Goal: Register for event/course

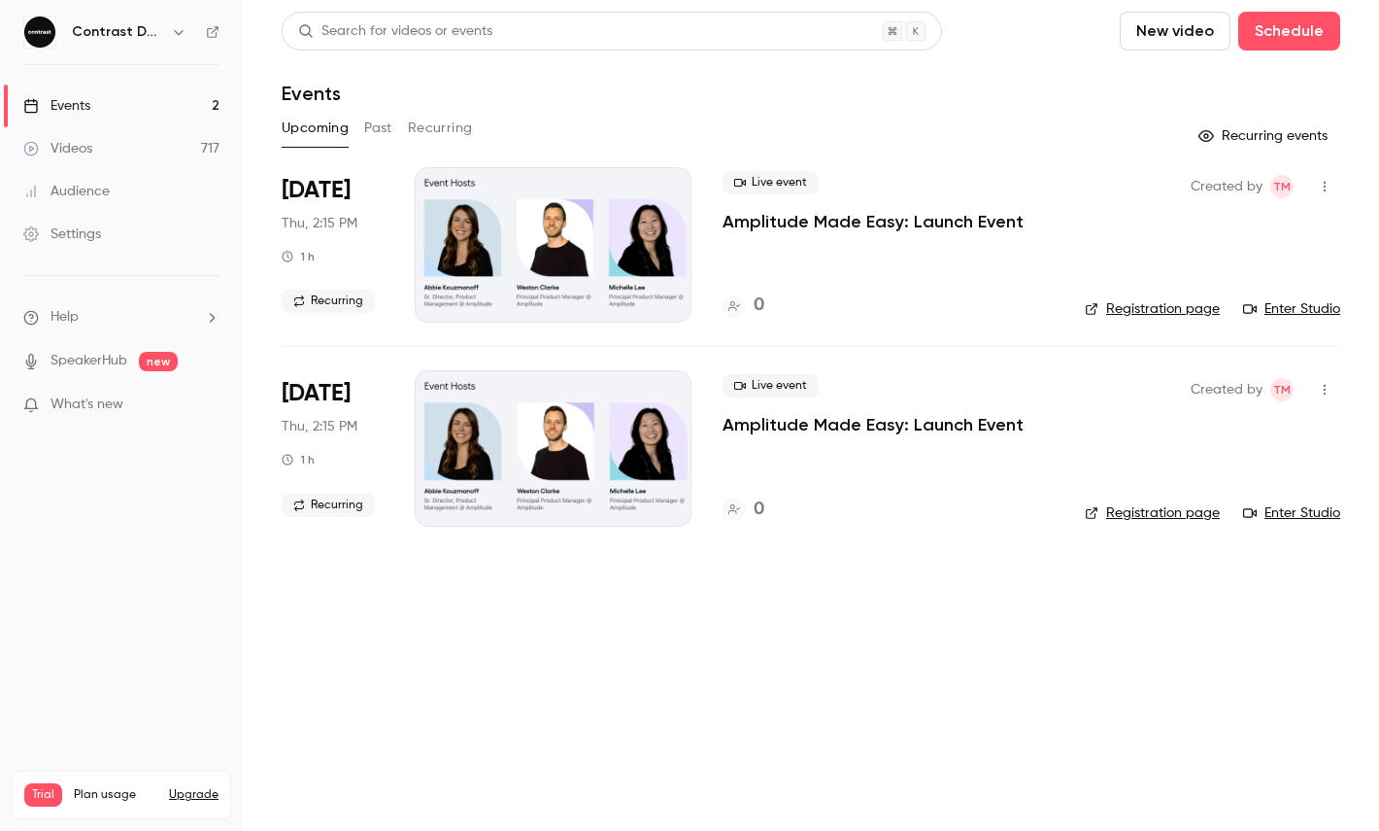
click at [1174, 20] on button "New video" at bounding box center [1175, 31] width 111 height 39
click at [1171, 104] on li "Record" at bounding box center [1231, 84] width 210 height 51
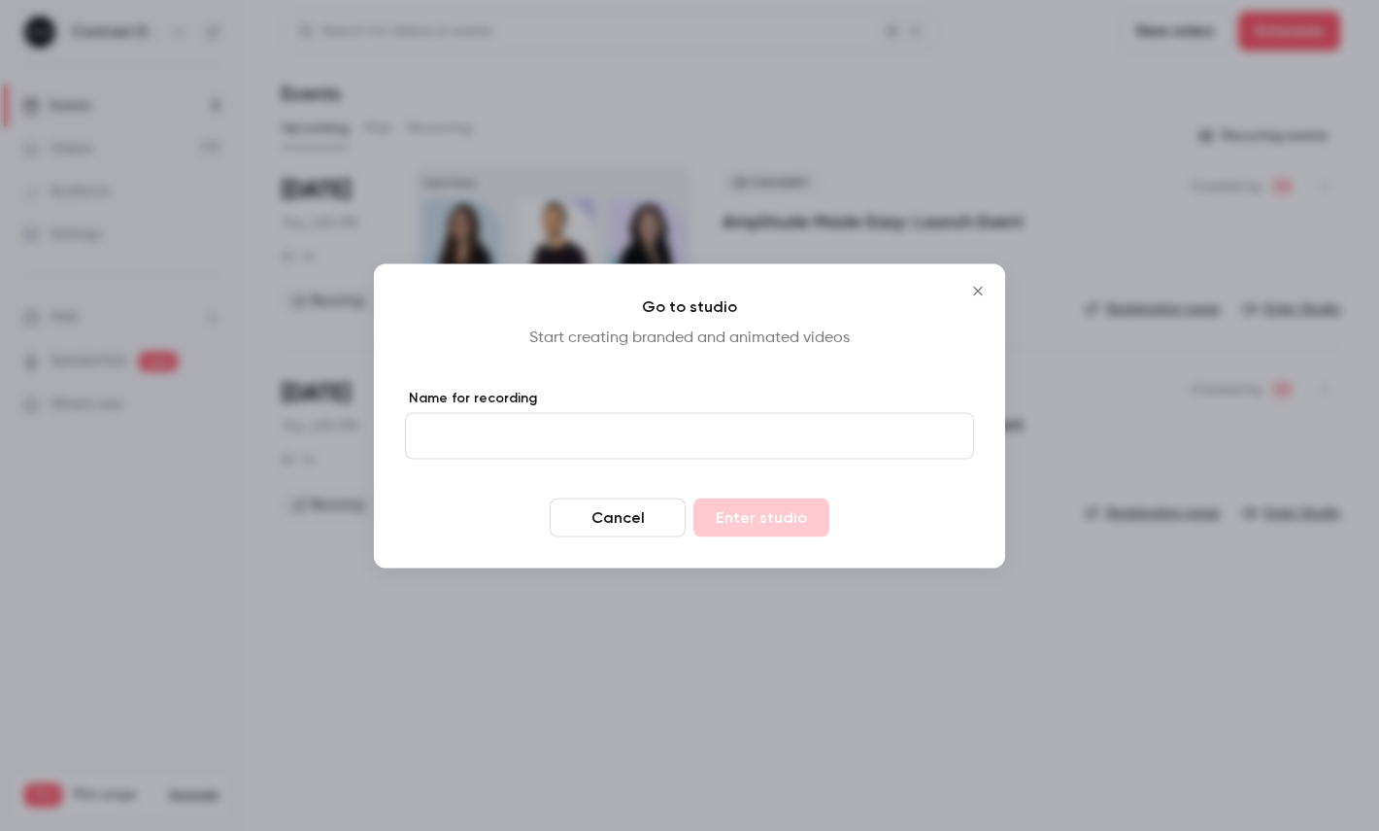
click at [633, 449] on input "Name for recording" at bounding box center [689, 435] width 569 height 47
type input "**********"
click at [759, 526] on button "Enter studio" at bounding box center [762, 516] width 136 height 39
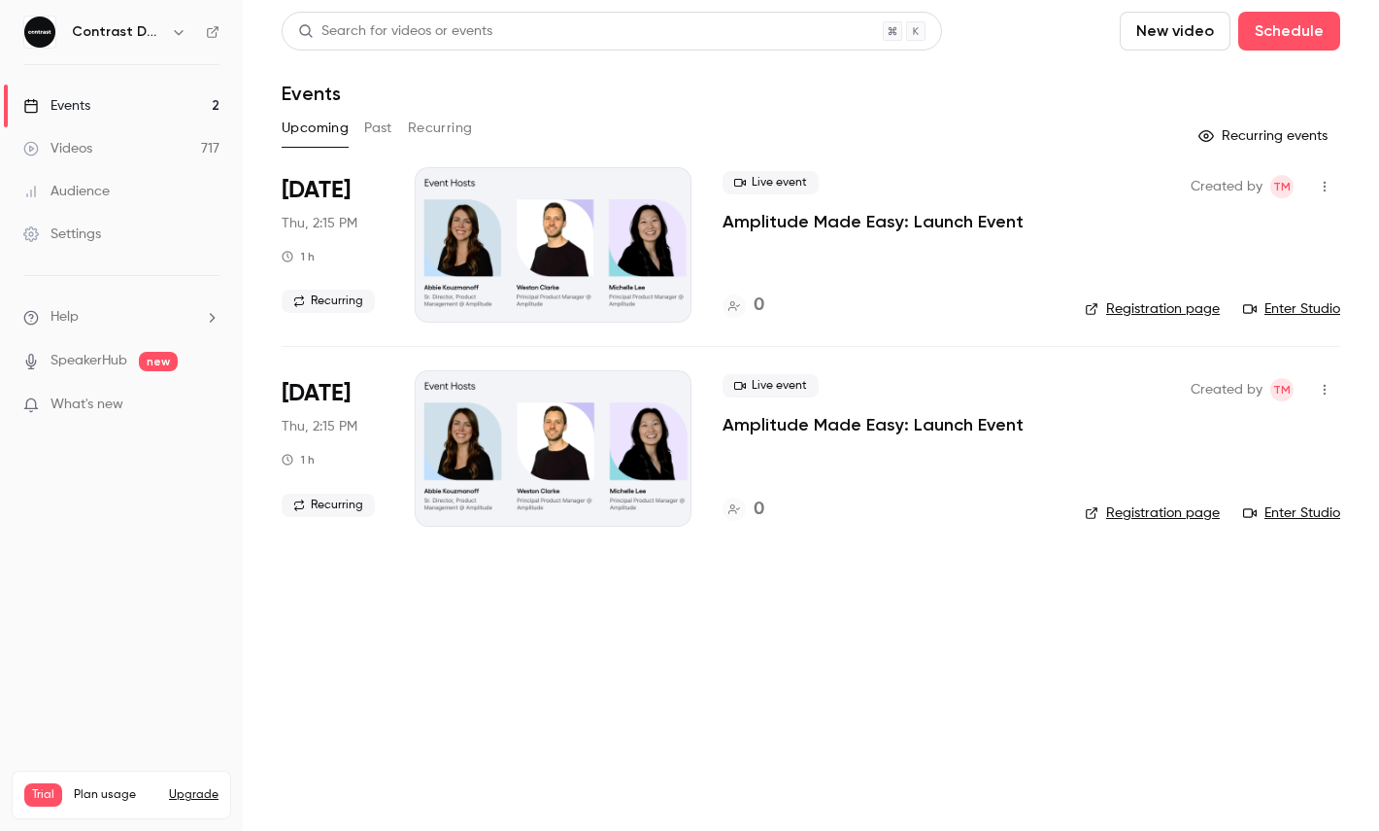
click at [1201, 11] on main "Search for videos or events New video Schedule Events Upcoming Past Recurring R…" at bounding box center [811, 415] width 1137 height 831
click at [1192, 25] on button "New video" at bounding box center [1175, 31] width 111 height 39
drag, startPoint x: 1181, startPoint y: 108, endPoint x: 1187, endPoint y: 143, distance: 35.5
click at [1187, 143] on ul "Record Upload" at bounding box center [1231, 109] width 210 height 101
click at [1187, 144] on div "Upload" at bounding box center [1247, 134] width 148 height 19
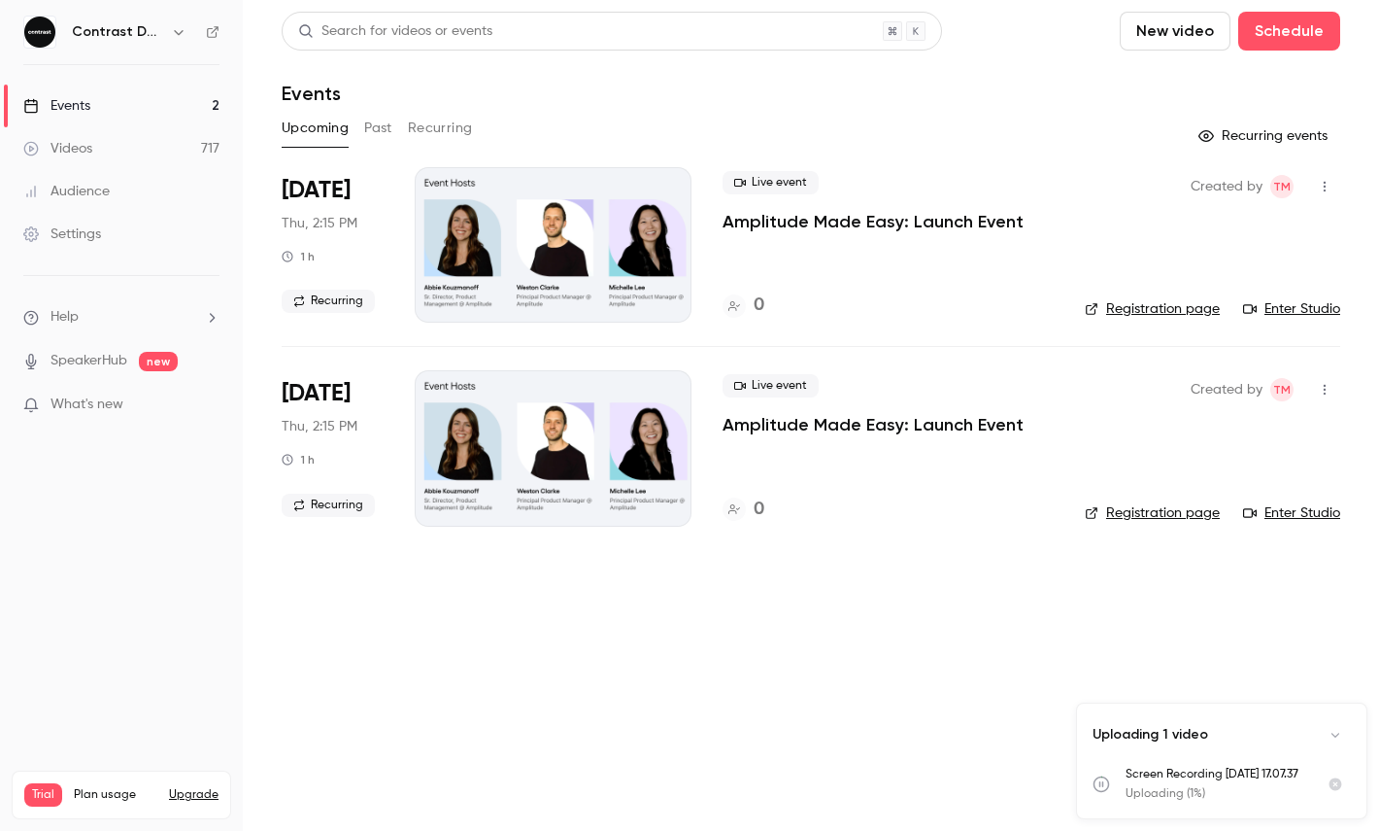
click at [148, 152] on link "Videos 717" at bounding box center [121, 148] width 243 height 43
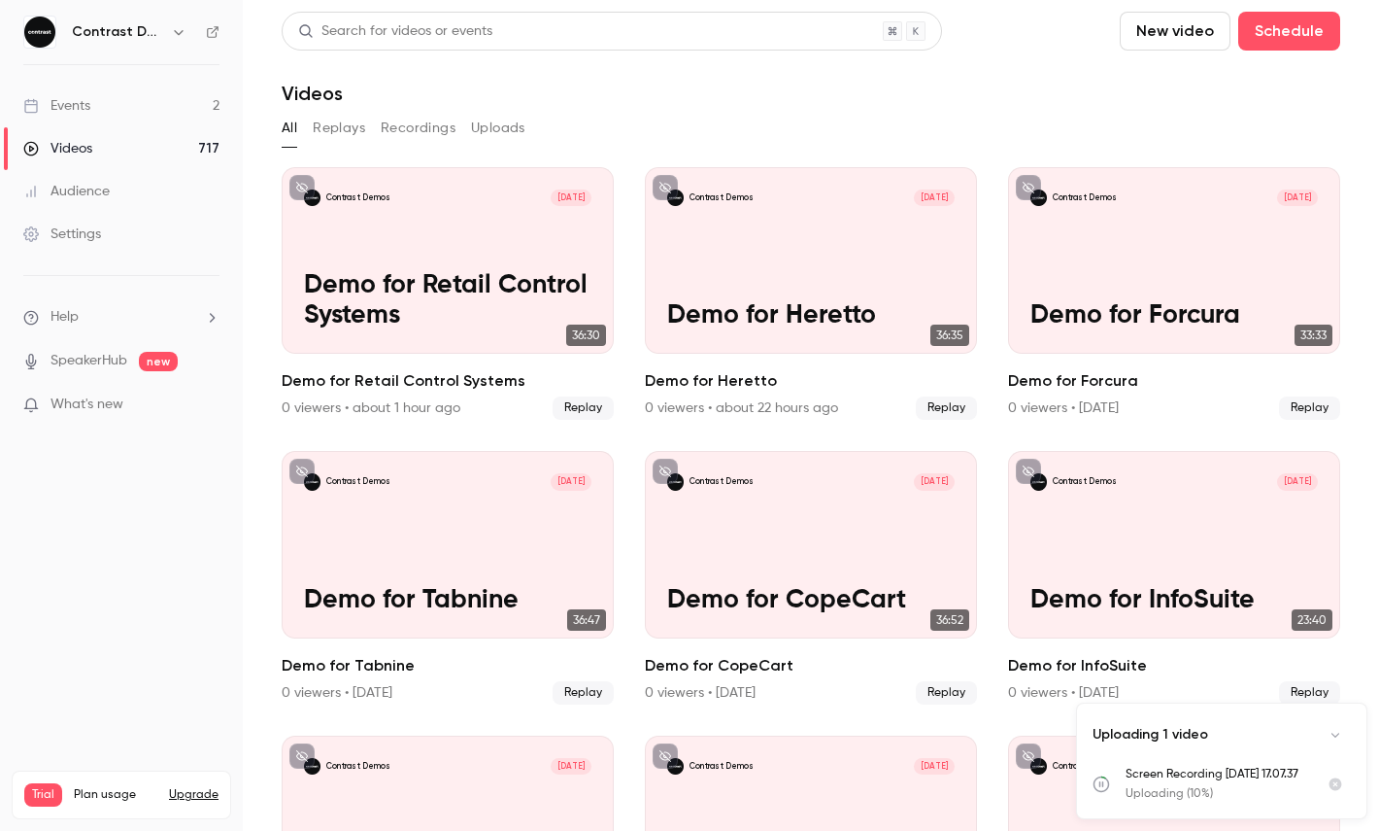
click at [495, 129] on button "Uploads" at bounding box center [498, 128] width 54 height 31
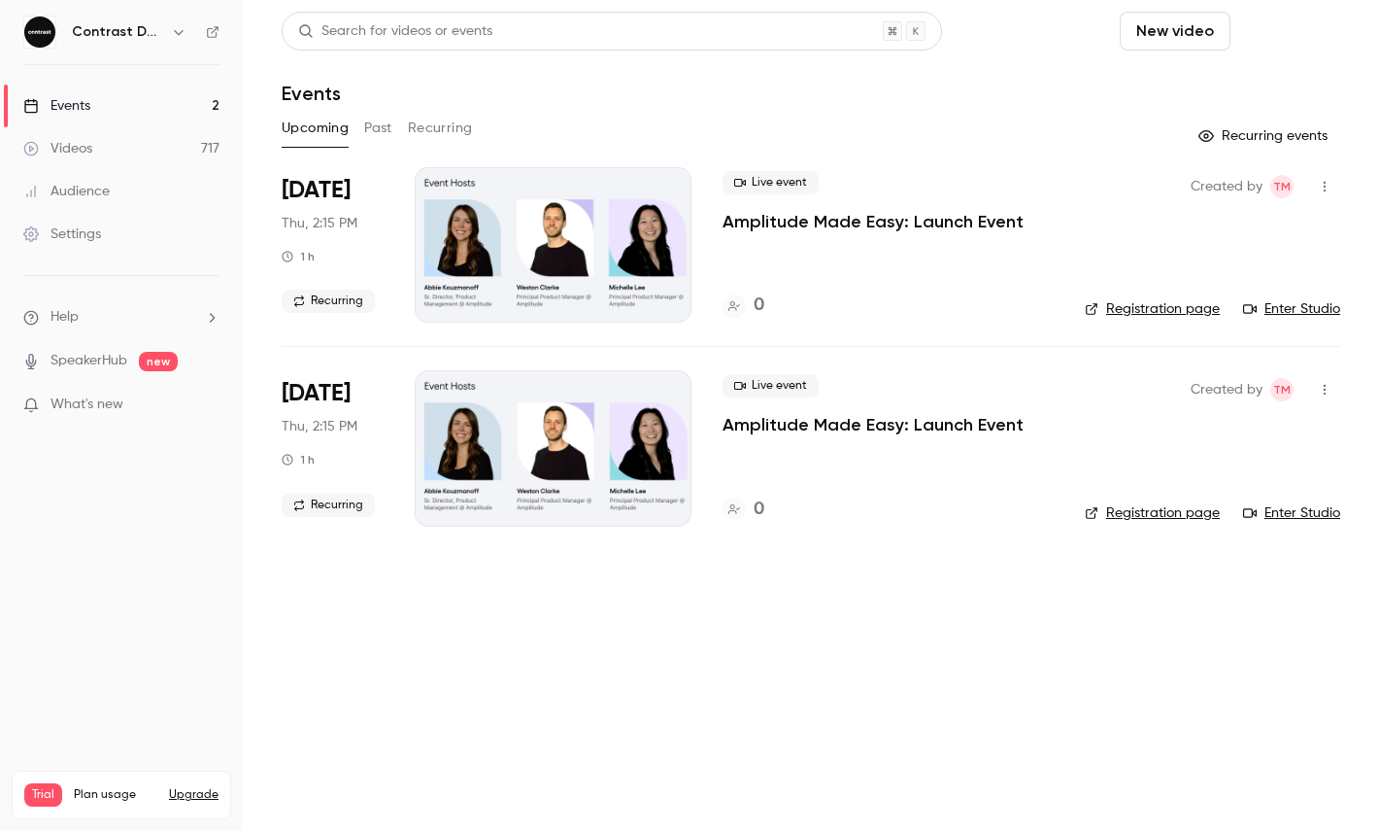
click at [1303, 42] on button "Schedule" at bounding box center [1290, 31] width 102 height 39
click at [1264, 70] on li "One time event" at bounding box center [1235, 84] width 210 height 51
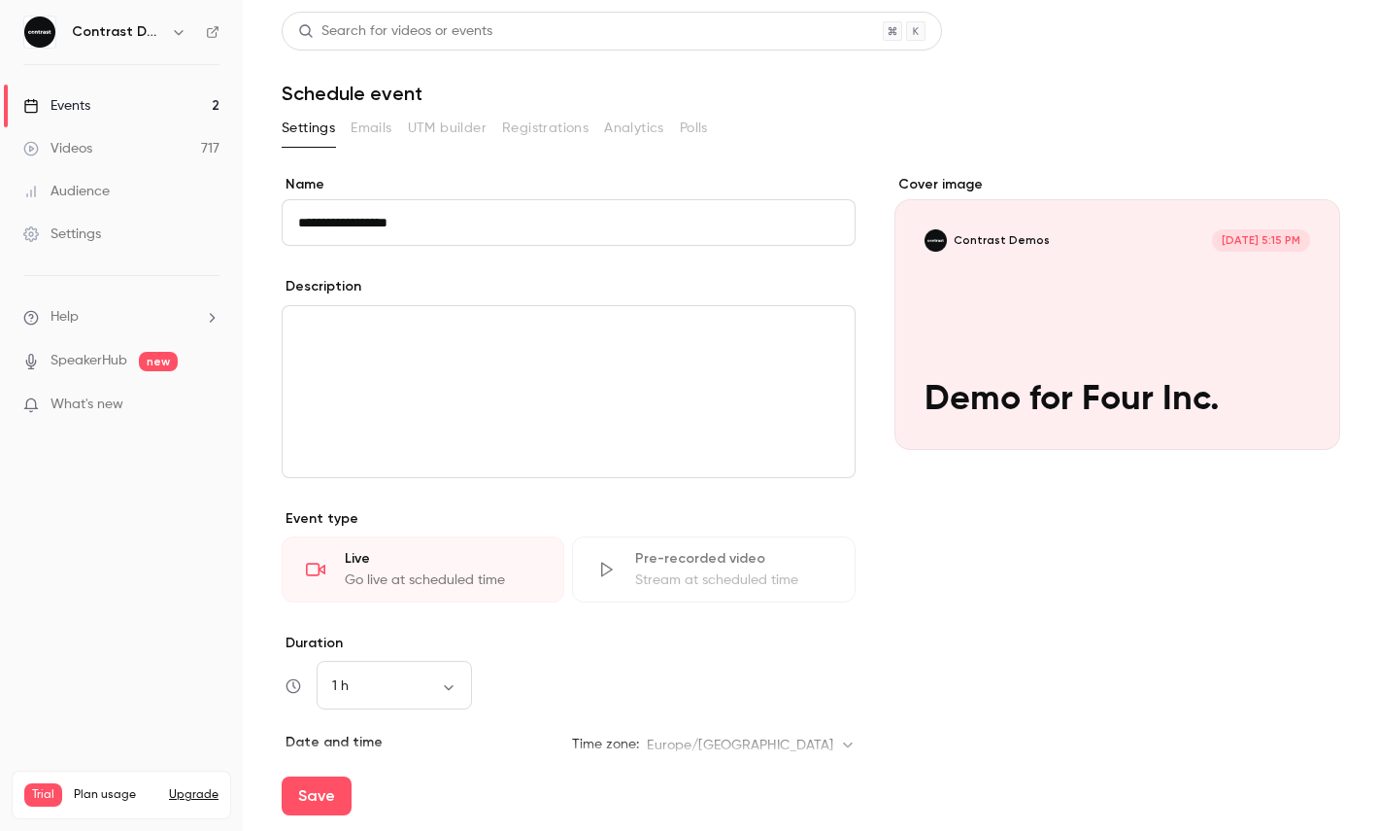
scroll to position [273, 0]
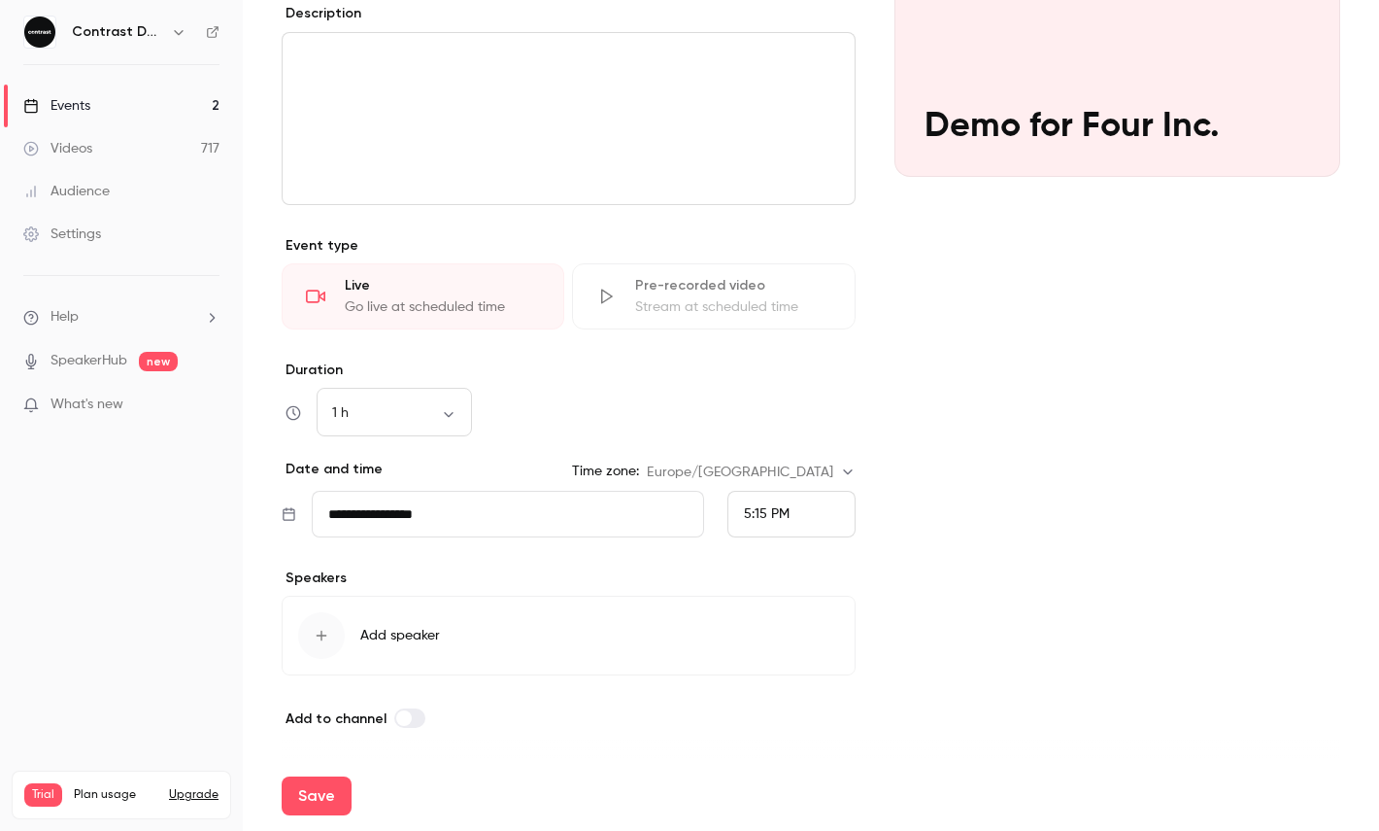
type input "**********"
click at [792, 515] on div "5:15 PM" at bounding box center [792, 514] width 128 height 47
click at [790, 361] on div "5:30 PM" at bounding box center [791, 370] width 95 height 20
click at [331, 792] on button "Save" at bounding box center [317, 795] width 70 height 39
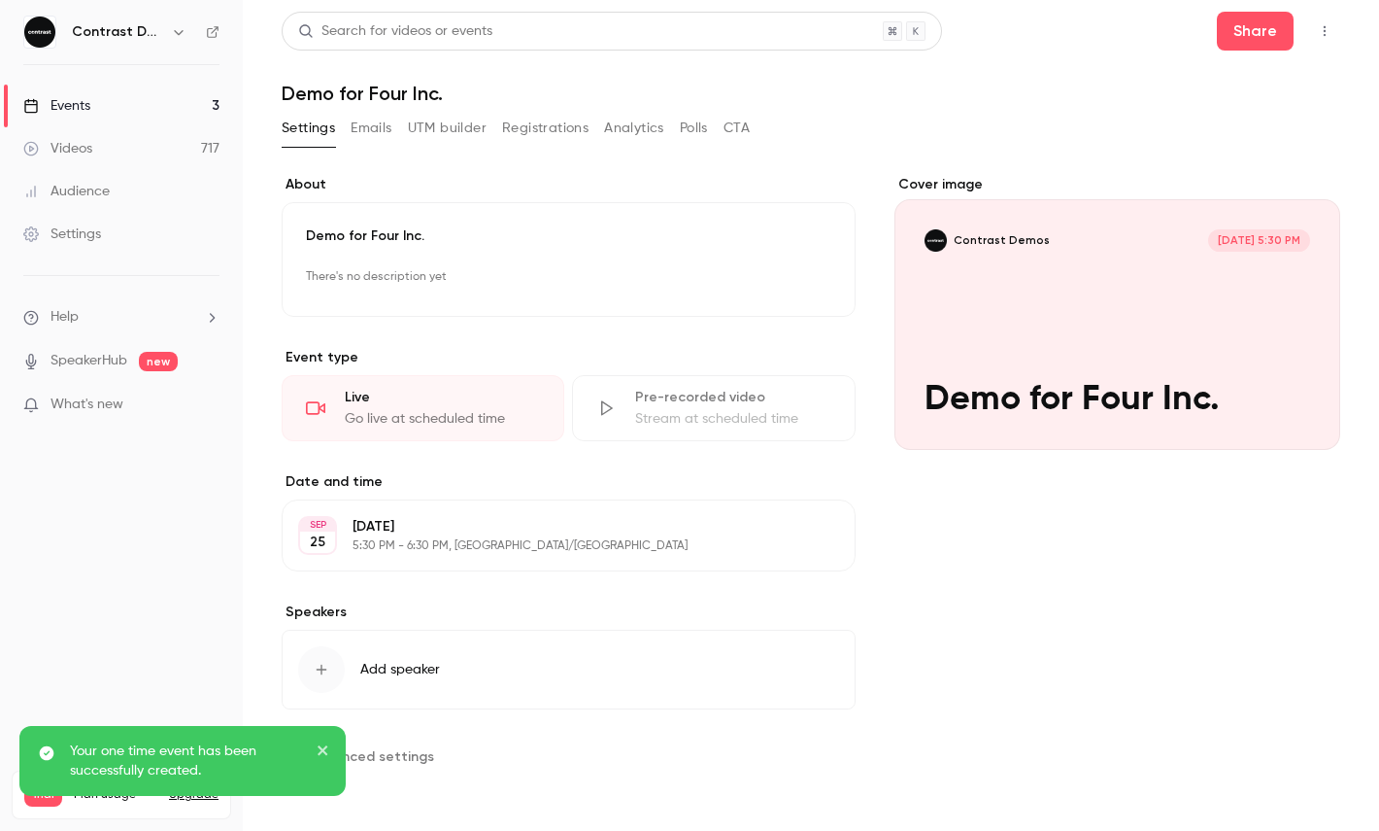
click at [1317, 27] on icon "button" at bounding box center [1325, 31] width 16 height 14
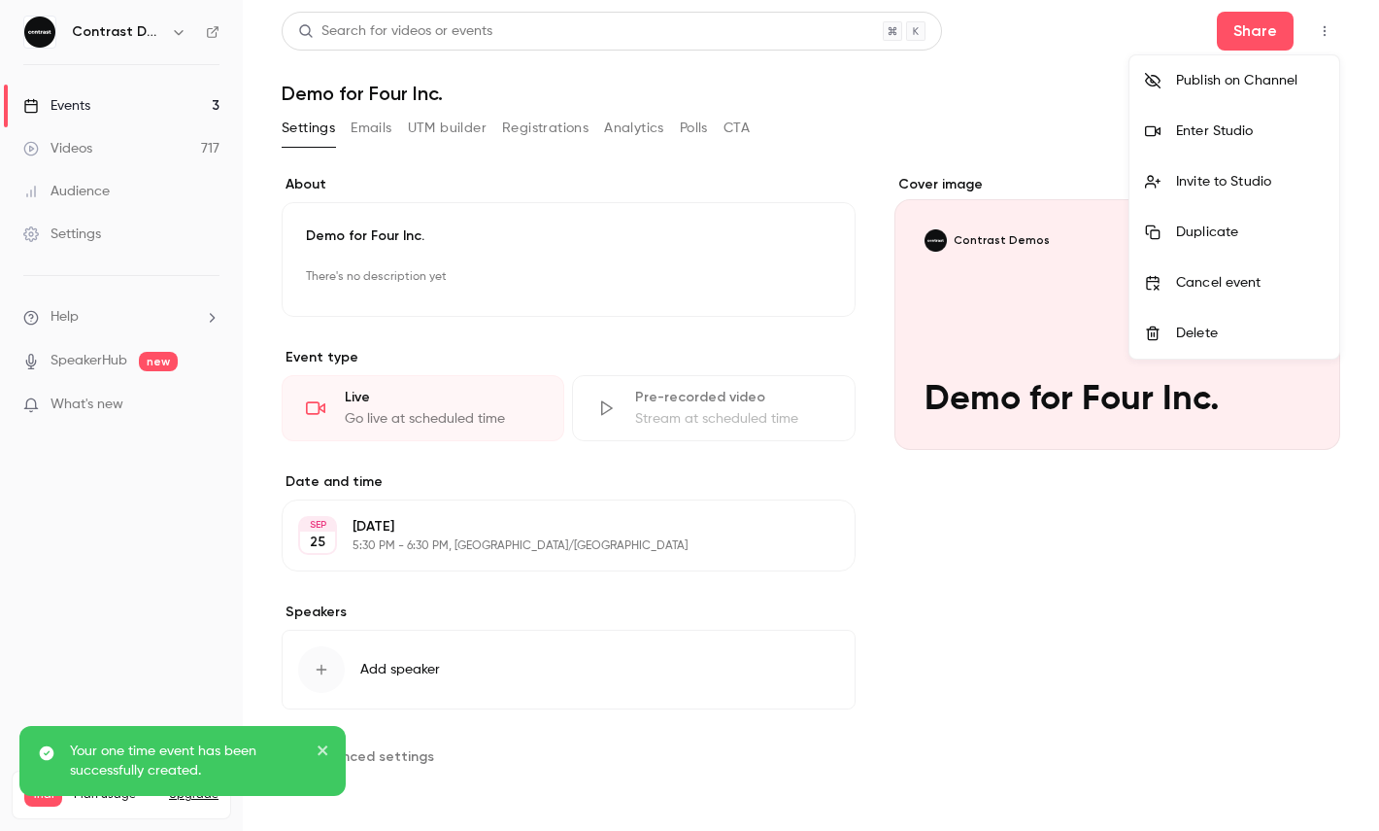
click at [1238, 121] on div "Enter Studio" at bounding box center [1250, 130] width 148 height 19
